Goal: Navigation & Orientation: Find specific page/section

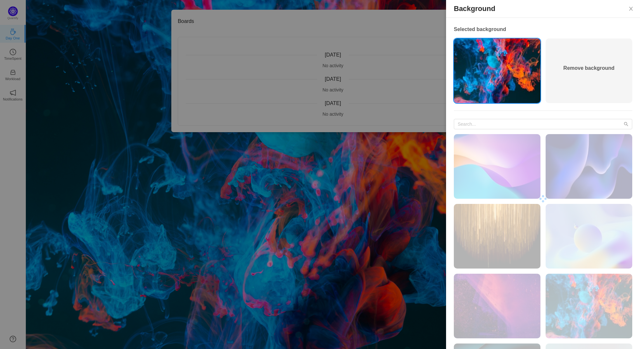
scroll to position [160, 0]
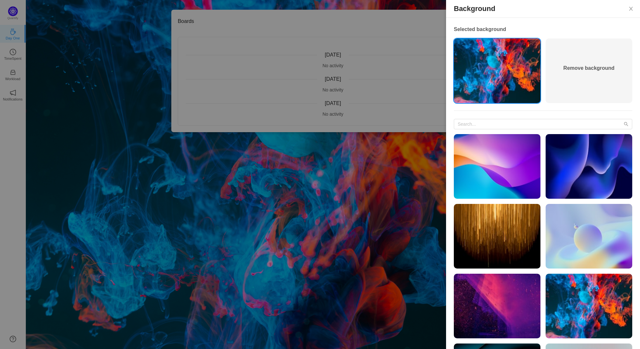
scroll to position [38, 0]
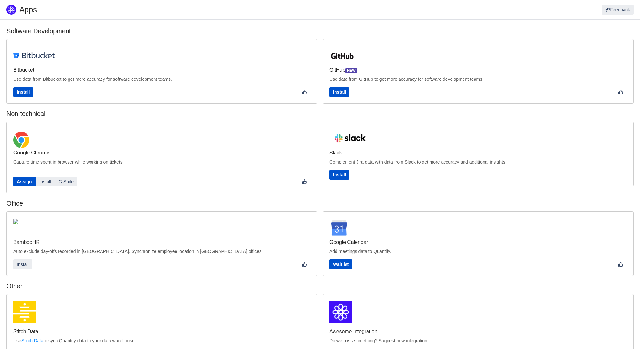
scroll to position [99, 0]
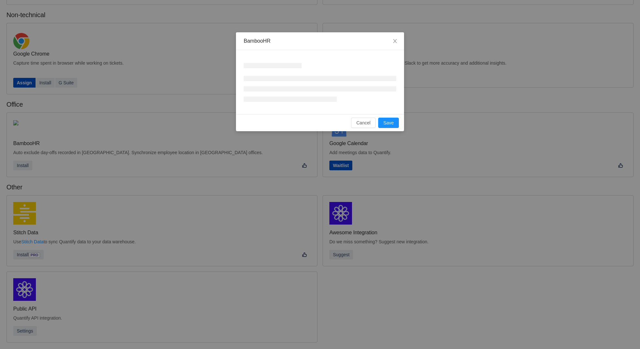
scroll to position [88, 0]
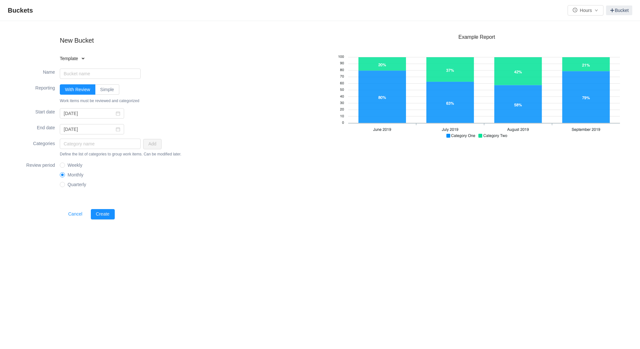
type input "2025-10-03"
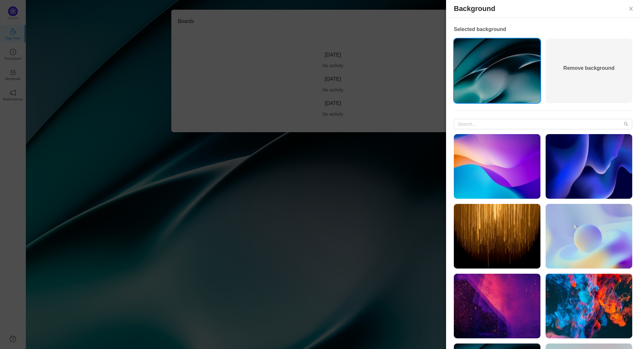
scroll to position [160, 0]
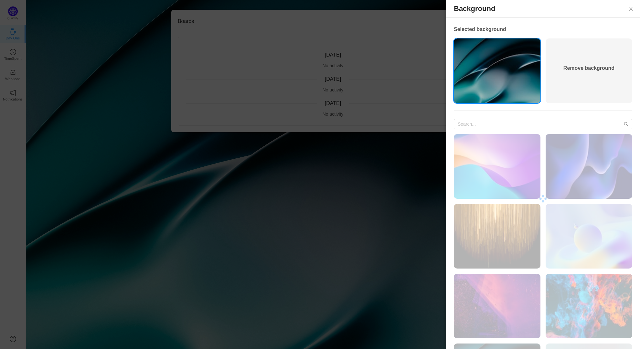
scroll to position [160, 0]
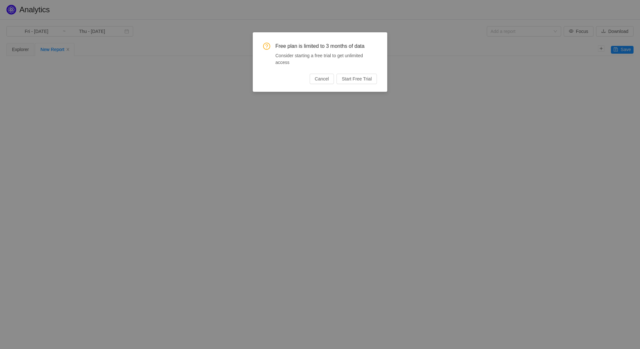
type input "Tue - Jul 01, 2025"
type input "Tue - Sep 30, 2025"
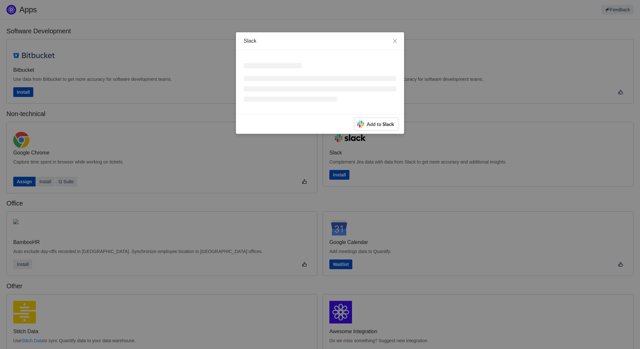
scroll to position [99, 0]
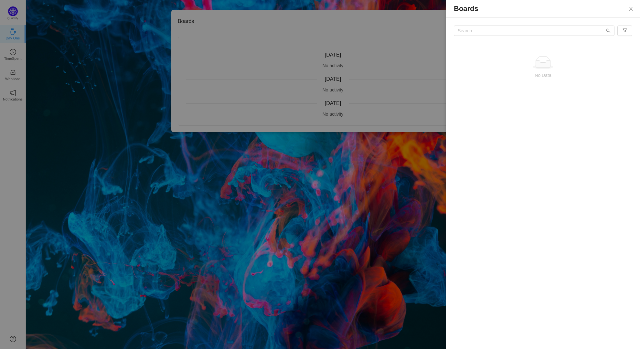
scroll to position [160, 0]
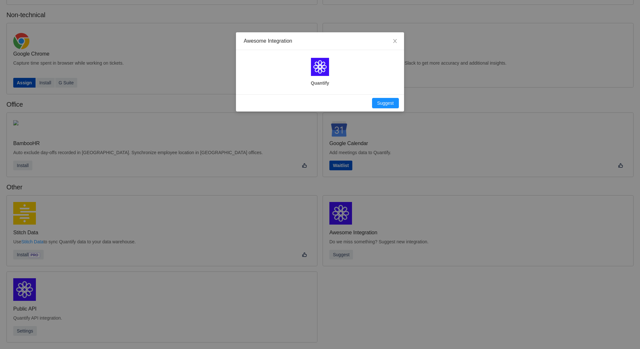
scroll to position [88, 0]
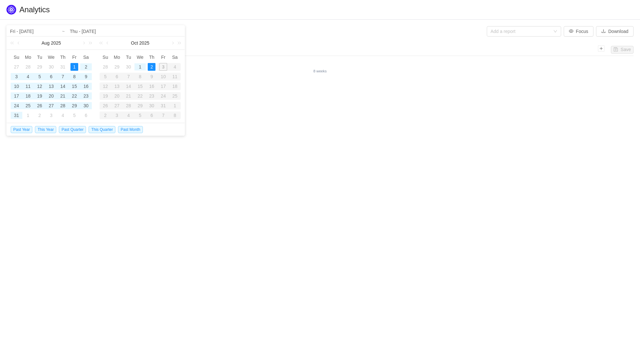
type input "Tue - Jul 01, 2025"
type input "Tue - Sep 30, 2025"
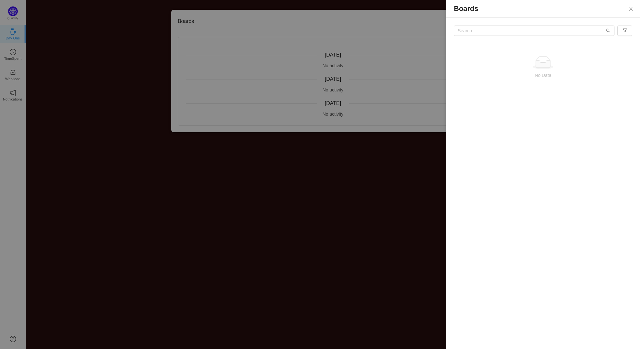
scroll to position [160, 0]
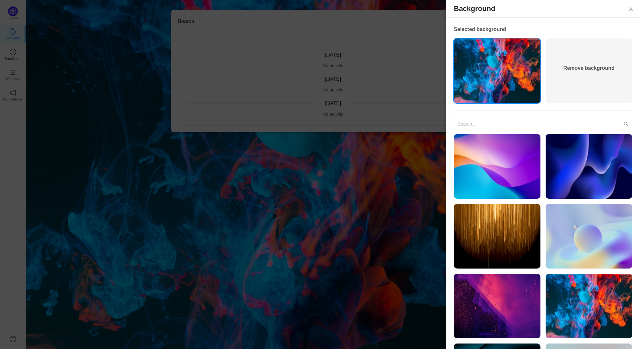
scroll to position [160, 0]
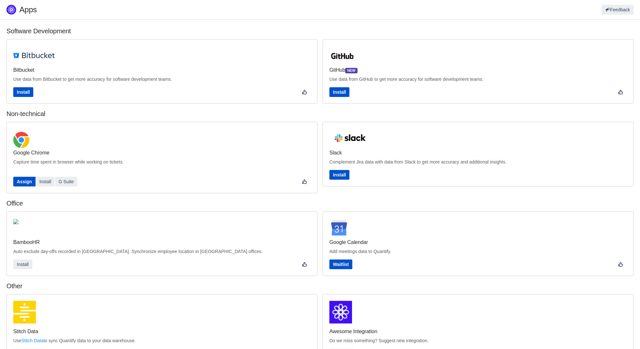
scroll to position [99, 0]
